Goal: Transaction & Acquisition: Obtain resource

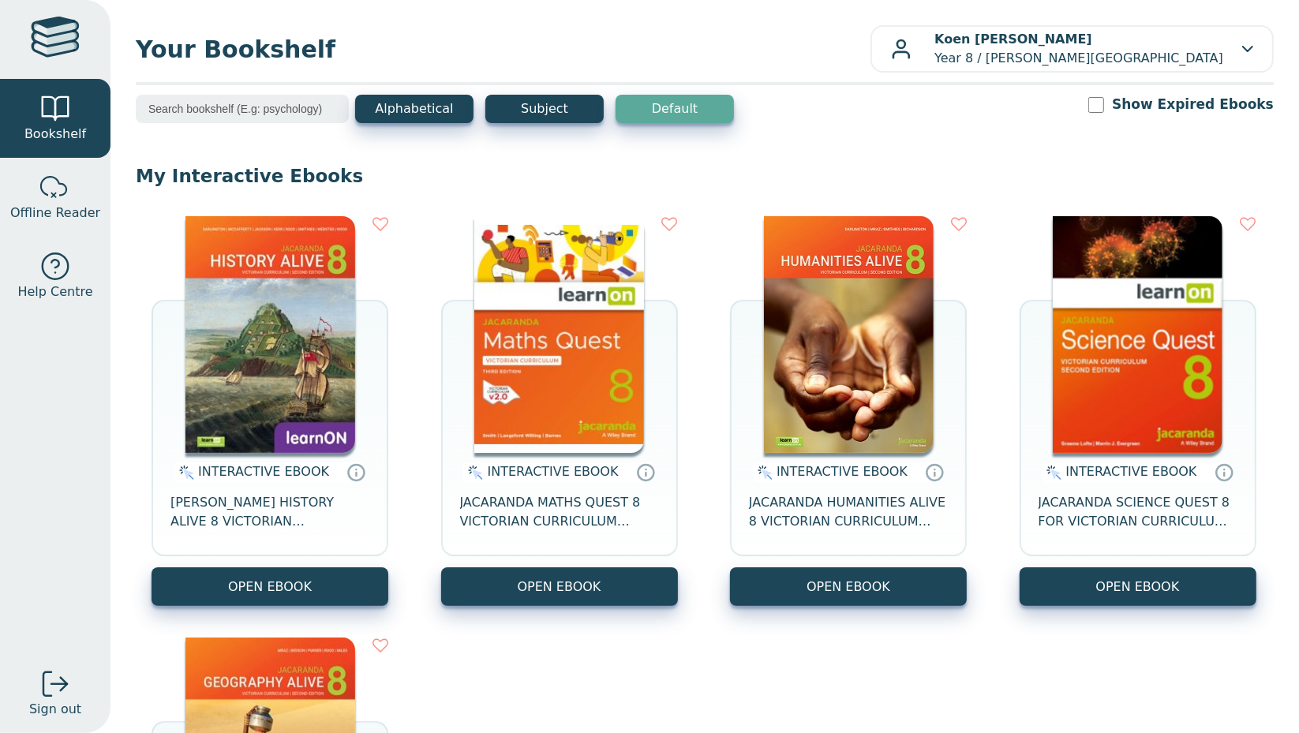
click at [307, 521] on span "JACARANDA HISTORY ALIVE 8 VICTORIAN CURRICULUM LEARNON EBOOK 2E" at bounding box center [270, 512] width 199 height 38
click at [532, 521] on span "JACARANDA MATHS QUEST 8 VICTORIAN CURRICULUM LEARNON EBOOK 3E" at bounding box center [559, 512] width 199 height 38
